Goal: Feedback & Contribution: Submit feedback/report problem

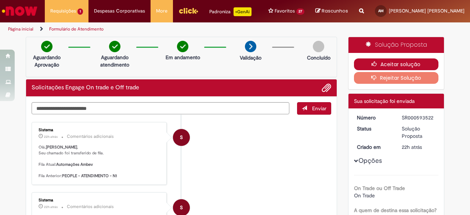
click at [406, 70] on button "Aceitar solução" at bounding box center [396, 64] width 85 height 12
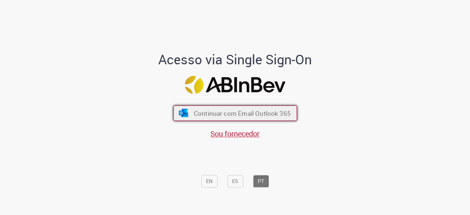
click at [232, 112] on span "Continuar com Email Outlook 365" at bounding box center [241, 113] width 97 height 8
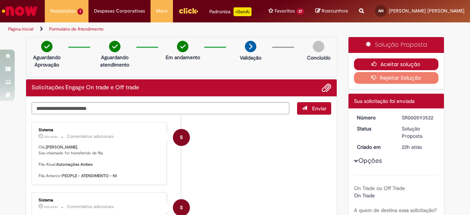
click at [385, 70] on button "Aceitar solução" at bounding box center [396, 64] width 85 height 12
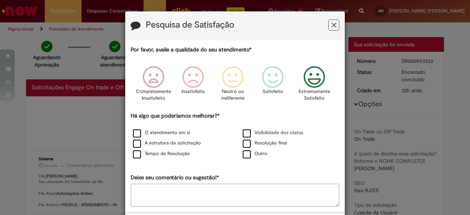
click at [310, 77] on icon "Feedback" at bounding box center [315, 77] width 28 height 22
click at [134, 153] on label "Tempo de Resolução" at bounding box center [161, 153] width 57 height 7
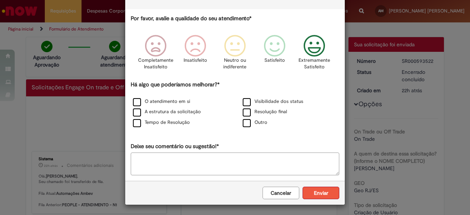
click at [308, 192] on button "Enviar" at bounding box center [320, 192] width 37 height 12
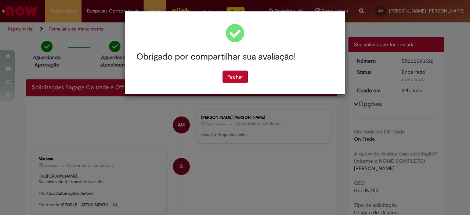
scroll to position [0, 0]
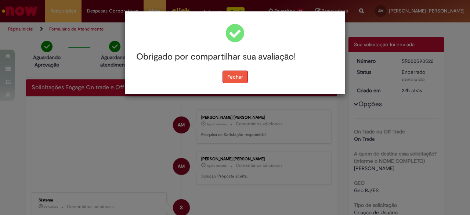
click at [238, 81] on button "Fechar" at bounding box center [234, 76] width 25 height 12
